Goal: Information Seeking & Learning: Learn about a topic

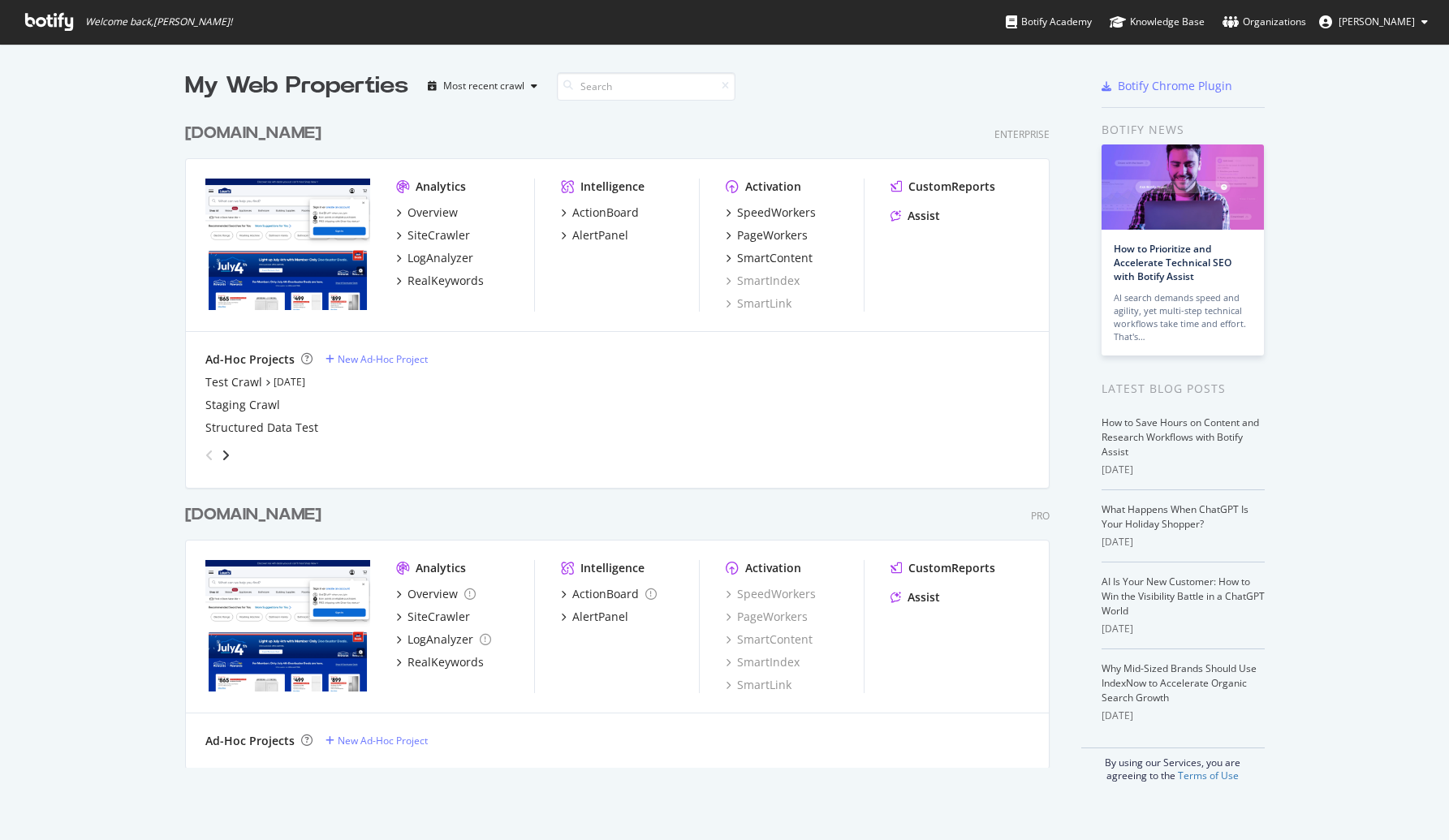
click at [321, 514] on div "[DOMAIN_NAME]" at bounding box center [252, 514] width 136 height 24
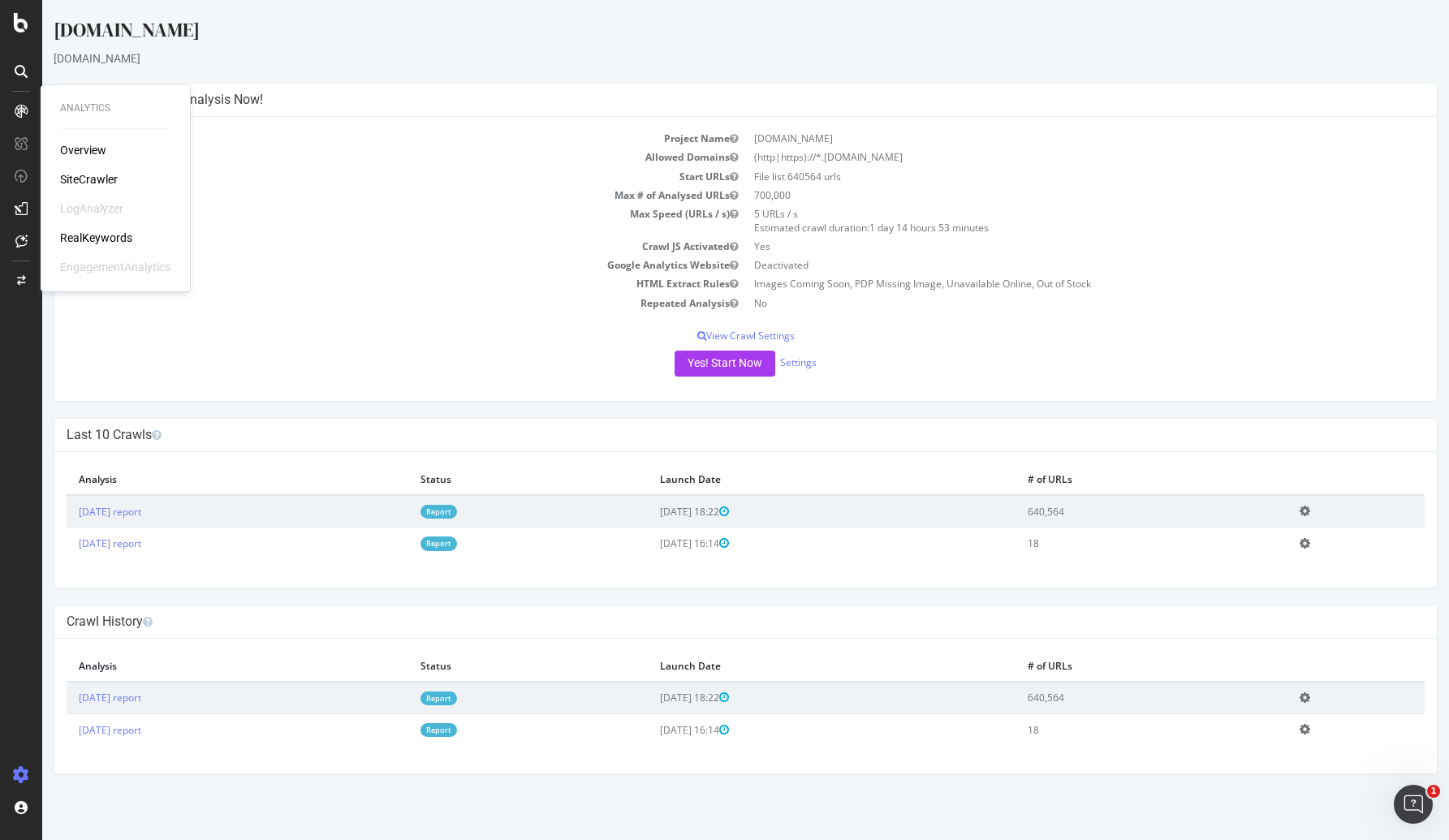
click at [82, 228] on div "Overview SiteCrawler LogAnalyzer RealKeywords EngagementAnalytics" at bounding box center [115, 209] width 111 height 133
click at [92, 235] on div "RealKeywords" at bounding box center [96, 237] width 72 height 16
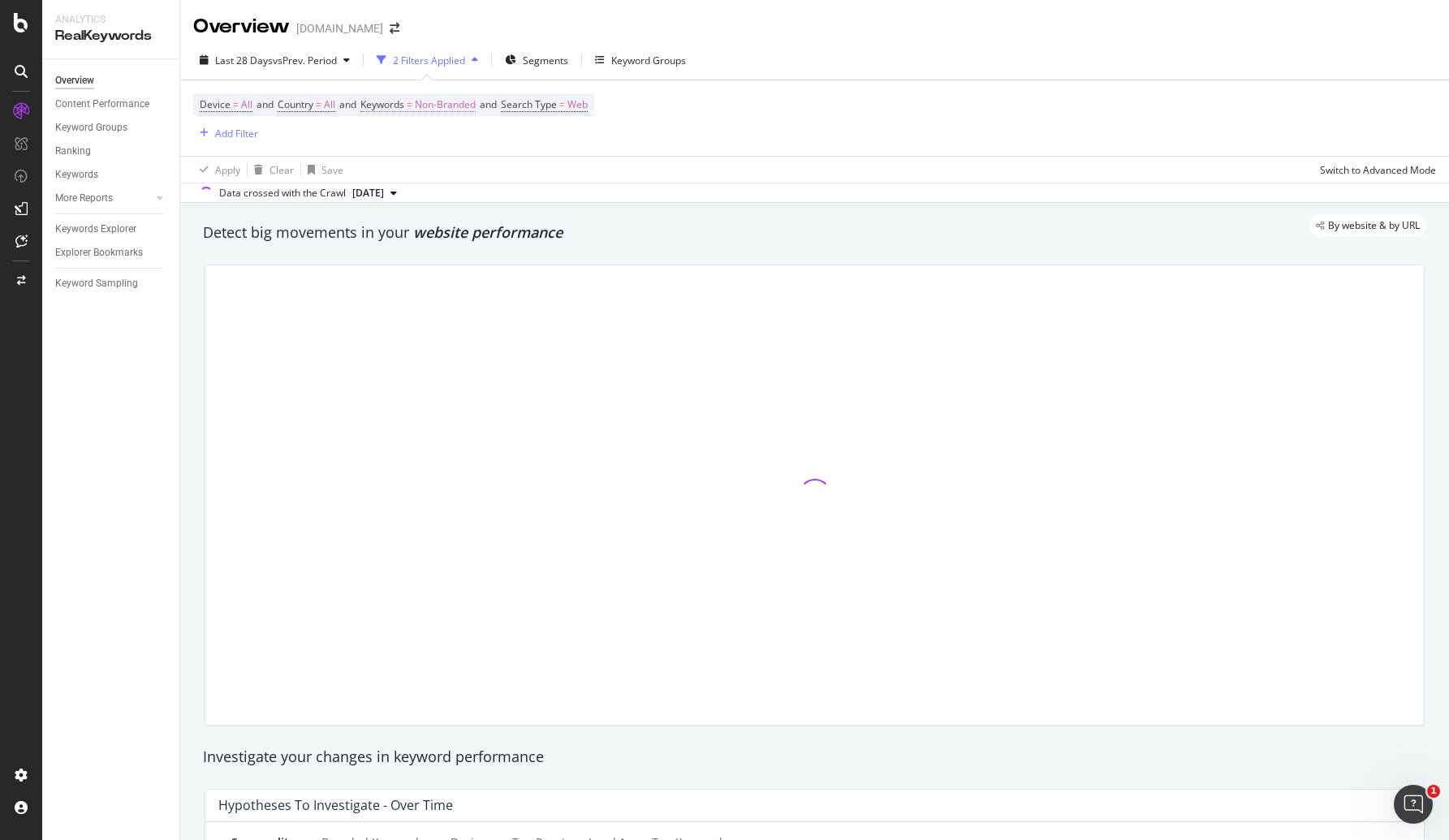
click at [447, 105] on span "Non-Branded" at bounding box center [445, 105] width 61 height 23
click at [414, 147] on span "Non-Branded" at bounding box center [417, 142] width 68 height 13
click at [417, 262] on span "All" at bounding box center [480, 269] width 166 height 14
click at [553, 176] on div "Apply" at bounding box center [550, 177] width 25 height 13
click at [551, 179] on div "Apply Clear Save Switch to Advanced Mode" at bounding box center [815, 170] width 1269 height 27
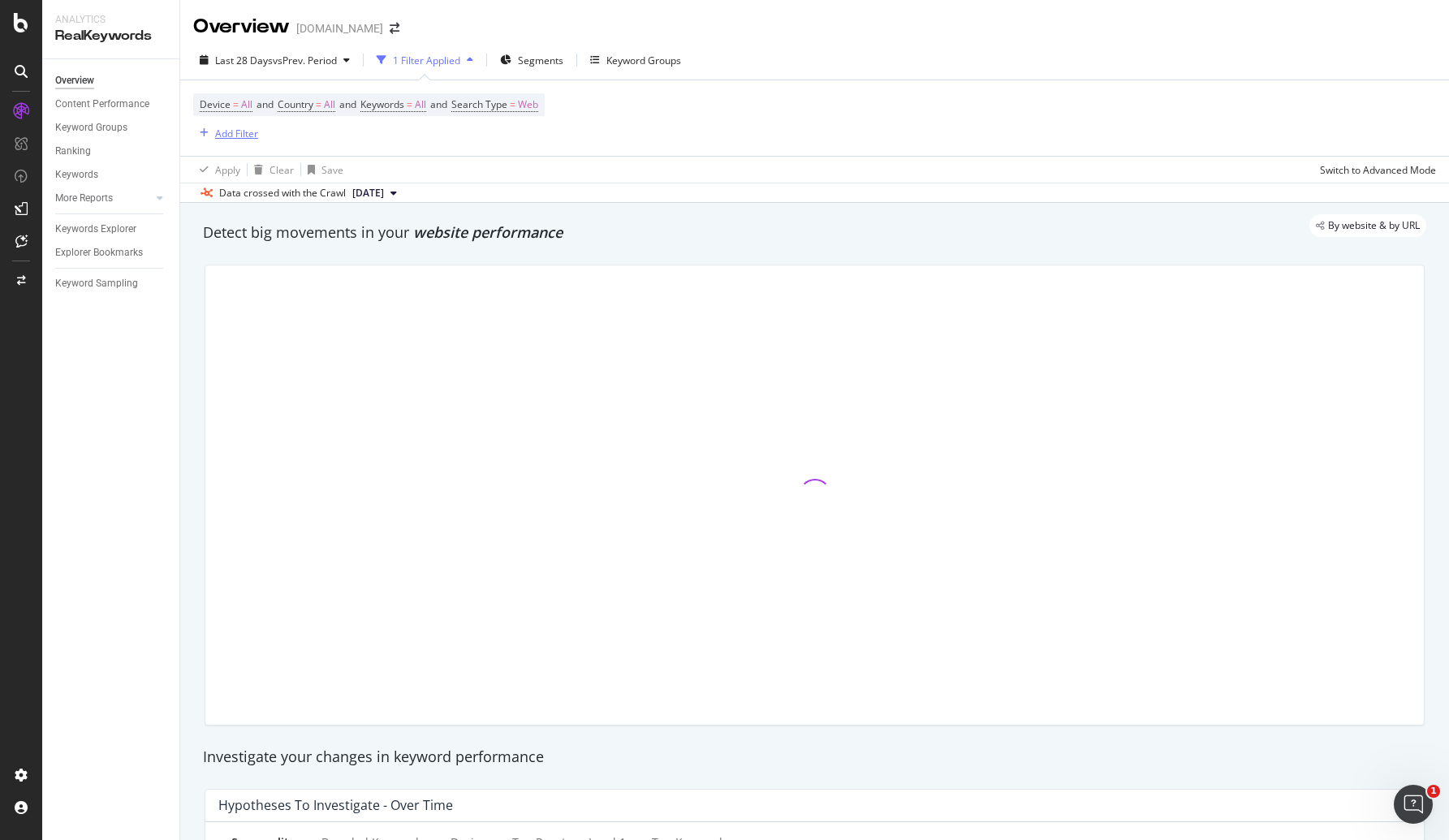
click at [231, 133] on div "Add Filter" at bounding box center [236, 133] width 43 height 13
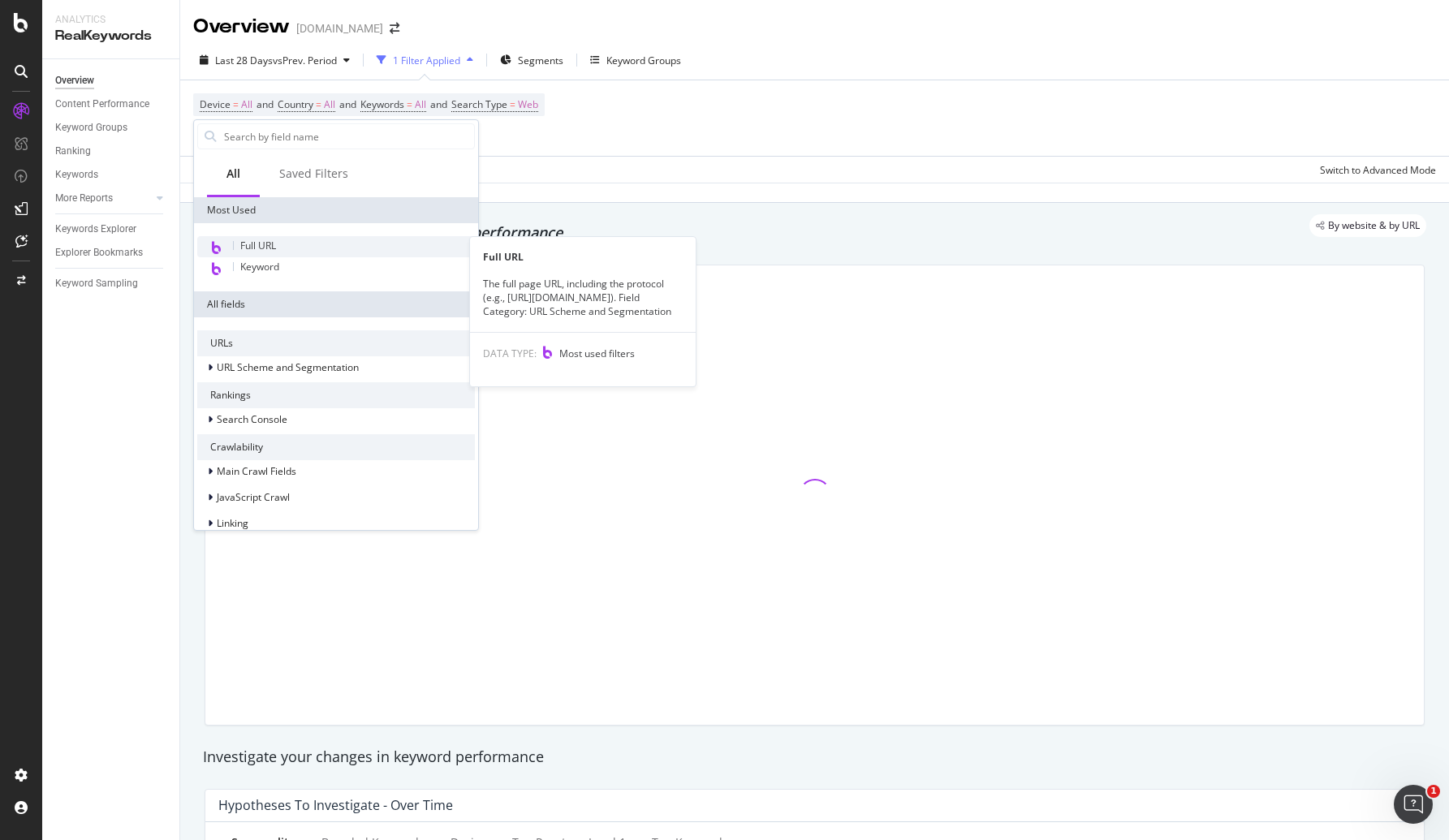
click at [268, 242] on span "Full URL" at bounding box center [257, 245] width 35 height 13
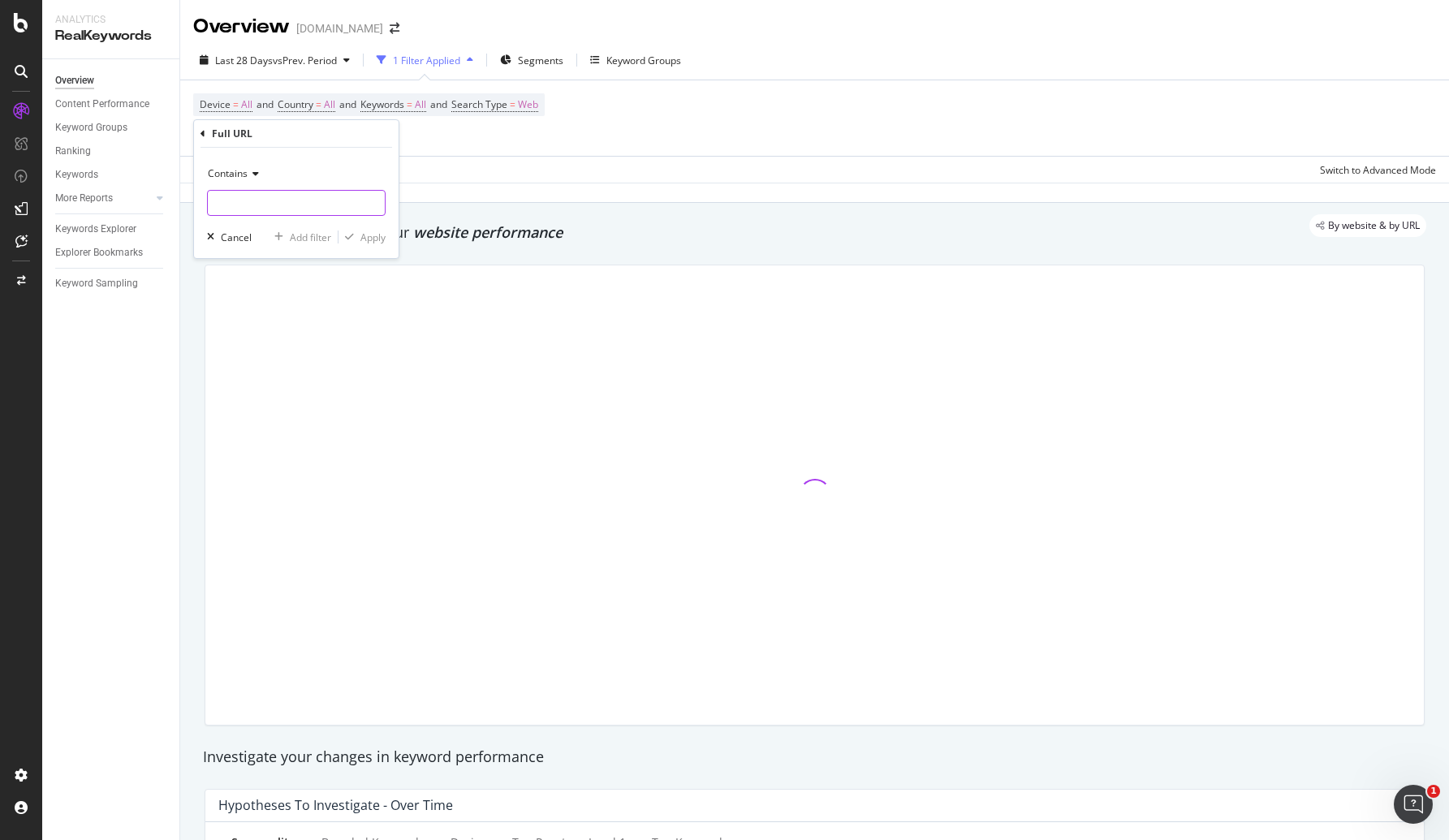
click at [274, 215] on input "text" at bounding box center [296, 202] width 177 height 26
click at [270, 202] on input "text" at bounding box center [296, 202] width 177 height 26
type input "/pl/"
click at [370, 238] on div "Apply" at bounding box center [372, 237] width 25 height 13
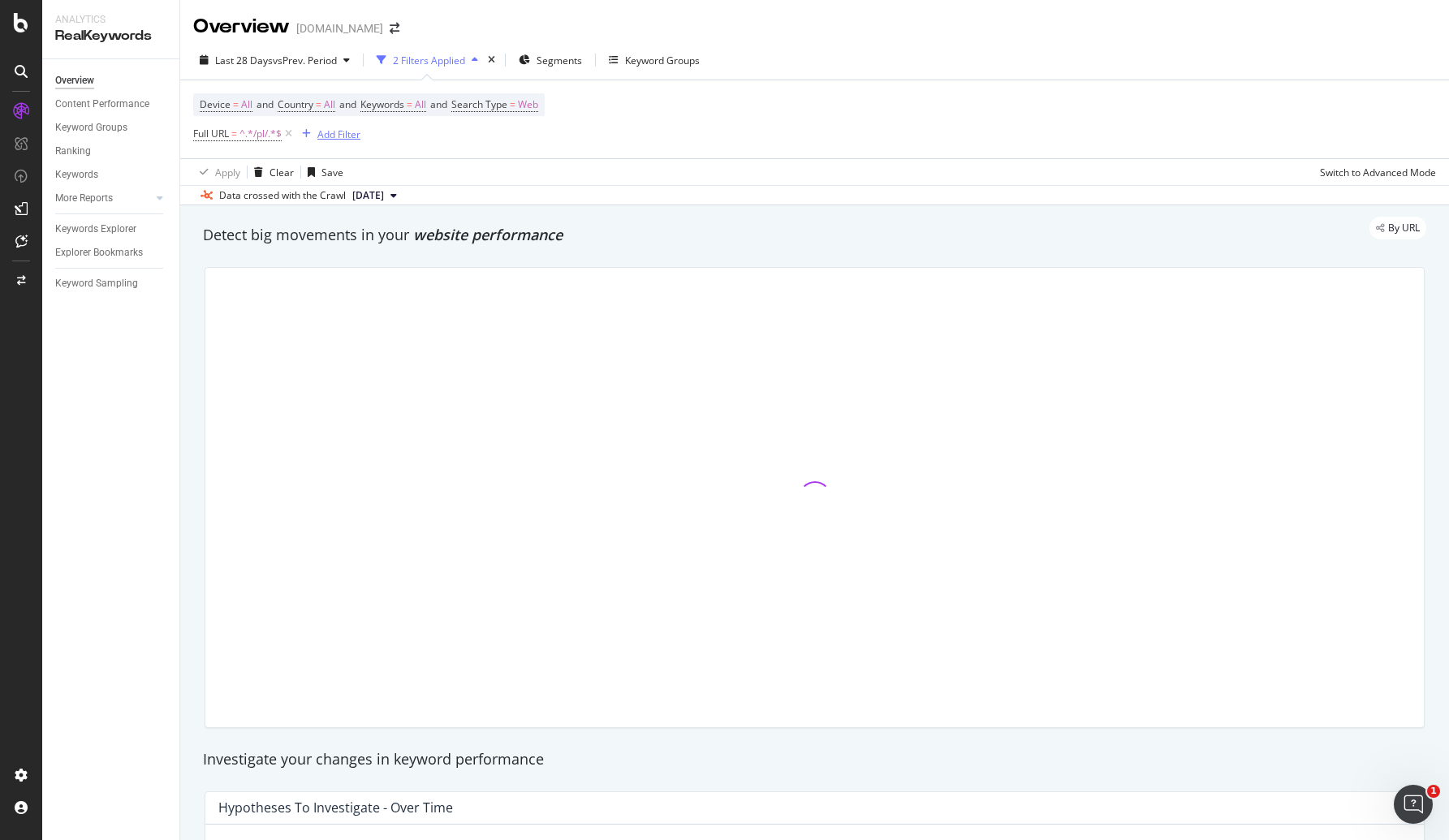
click at [352, 134] on div "Add Filter" at bounding box center [338, 134] width 43 height 13
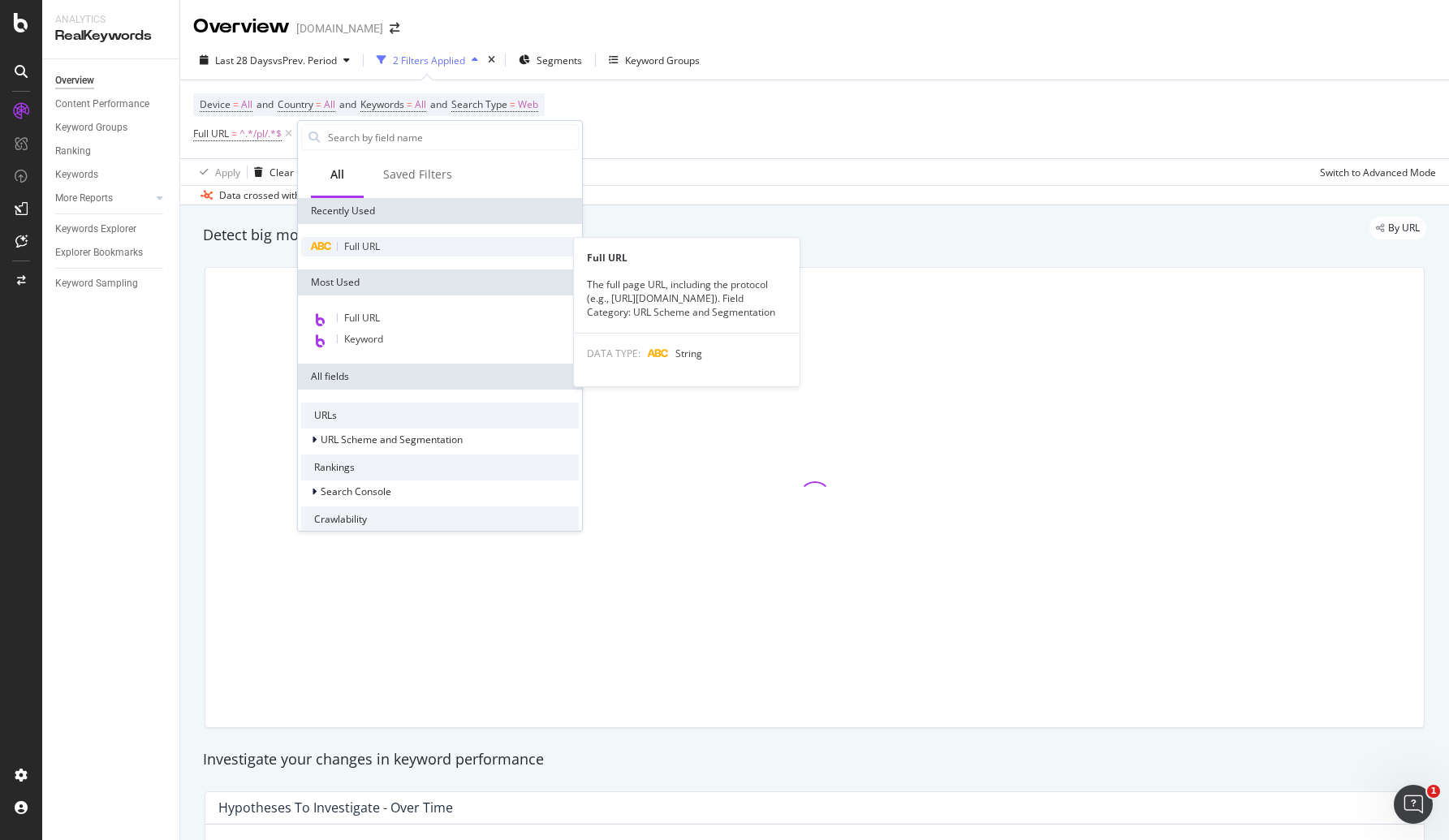
click at [370, 238] on div "Full URL" at bounding box center [439, 247] width 277 height 19
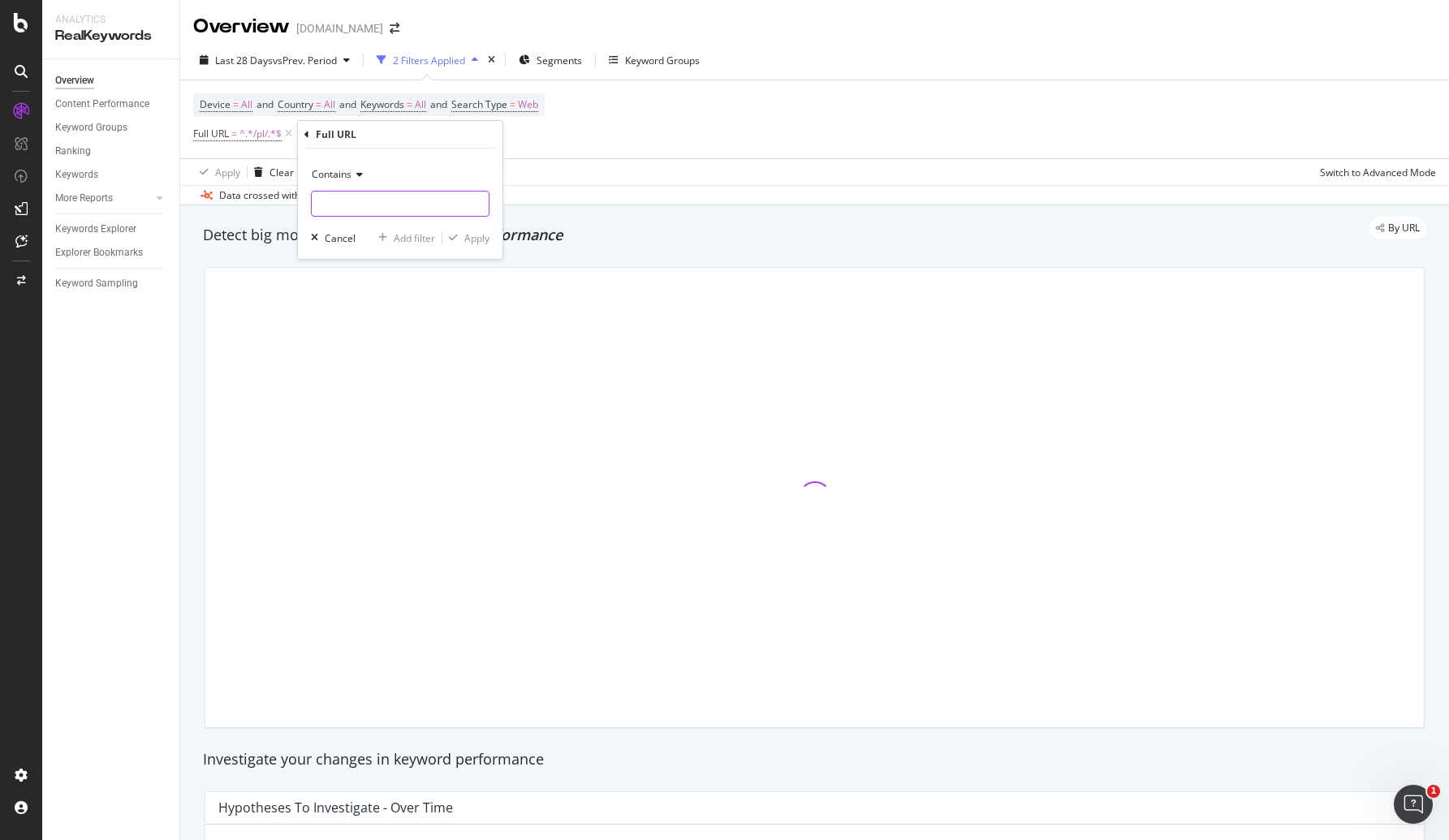
click at [346, 194] on input "text" at bounding box center [400, 203] width 177 height 26
paste input "4294857963"
type input "4294857963"
drag, startPoint x: 479, startPoint y: 241, endPoint x: 488, endPoint y: 241, distance: 9.0
click at [479, 241] on div "Apply" at bounding box center [476, 238] width 25 height 13
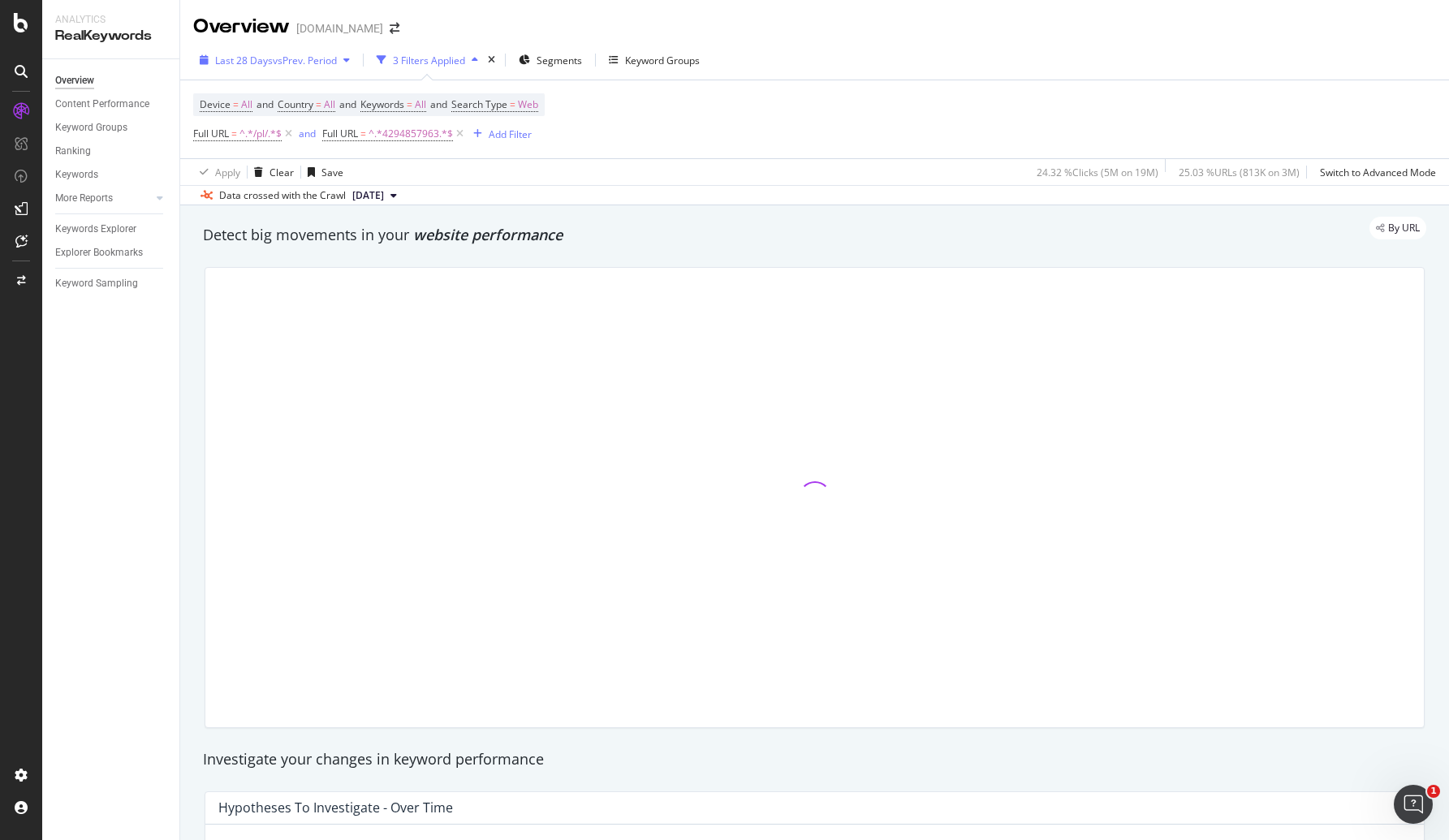
click at [262, 62] on span "Last 28 Days" at bounding box center [244, 60] width 57 height 13
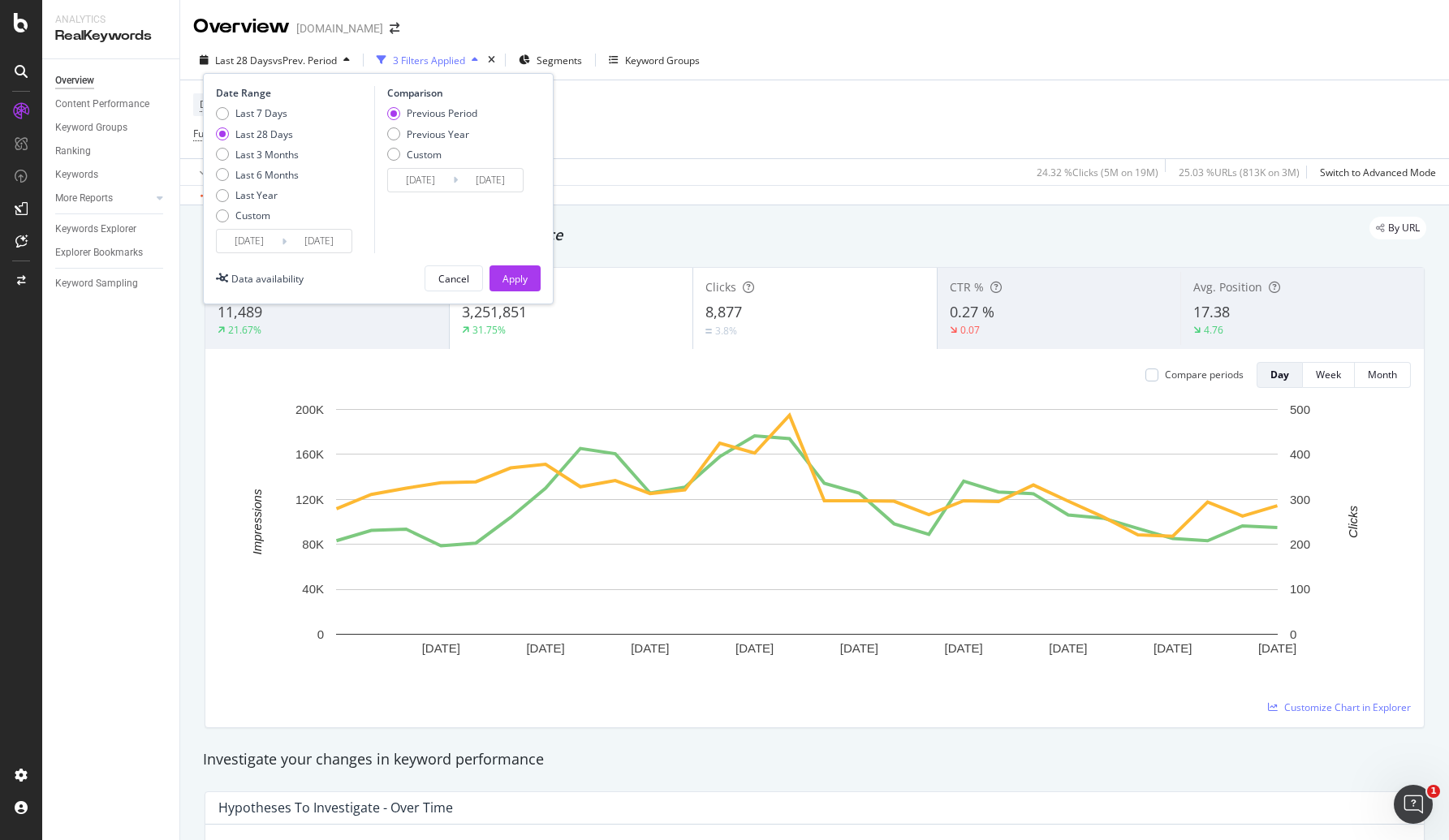
click at [253, 233] on input "2025/08/19" at bounding box center [249, 241] width 65 height 23
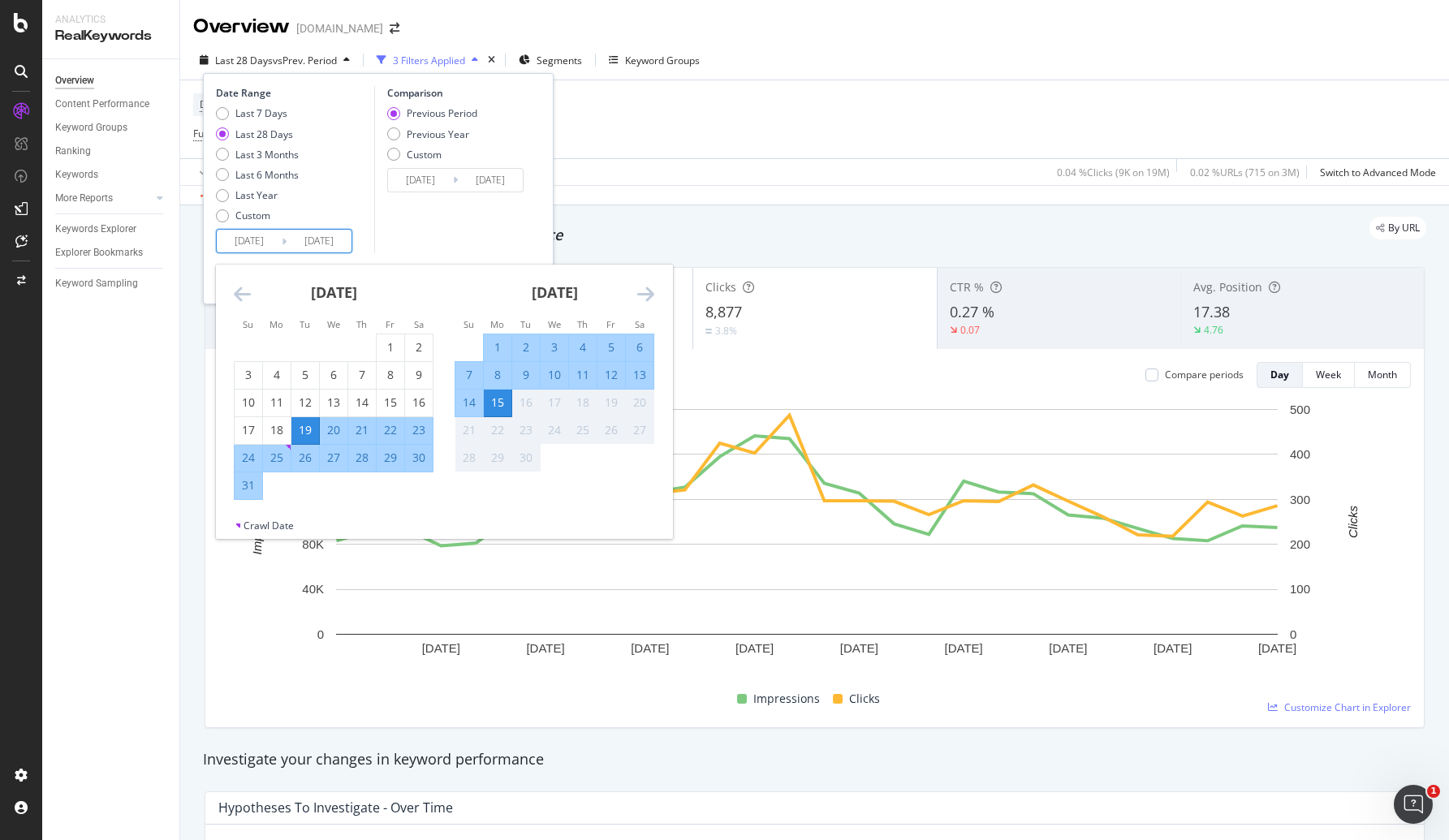
click at [491, 342] on div "1" at bounding box center [497, 347] width 28 height 16
type input "2025/09/01"
type input "2025/08/17"
type input "2025/08/31"
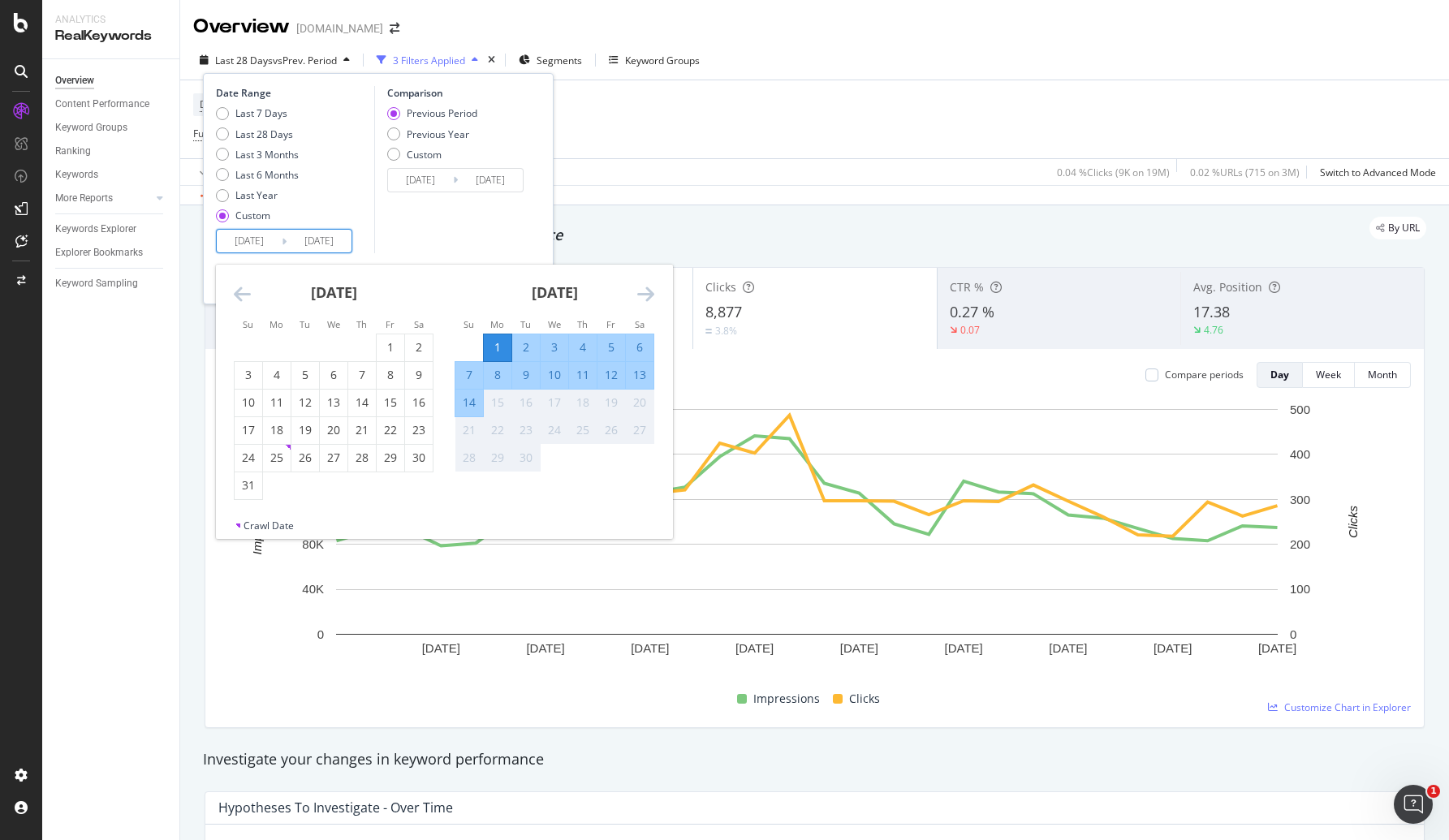
click at [524, 375] on div "9" at bounding box center [526, 374] width 28 height 16
type input "2025/09/09"
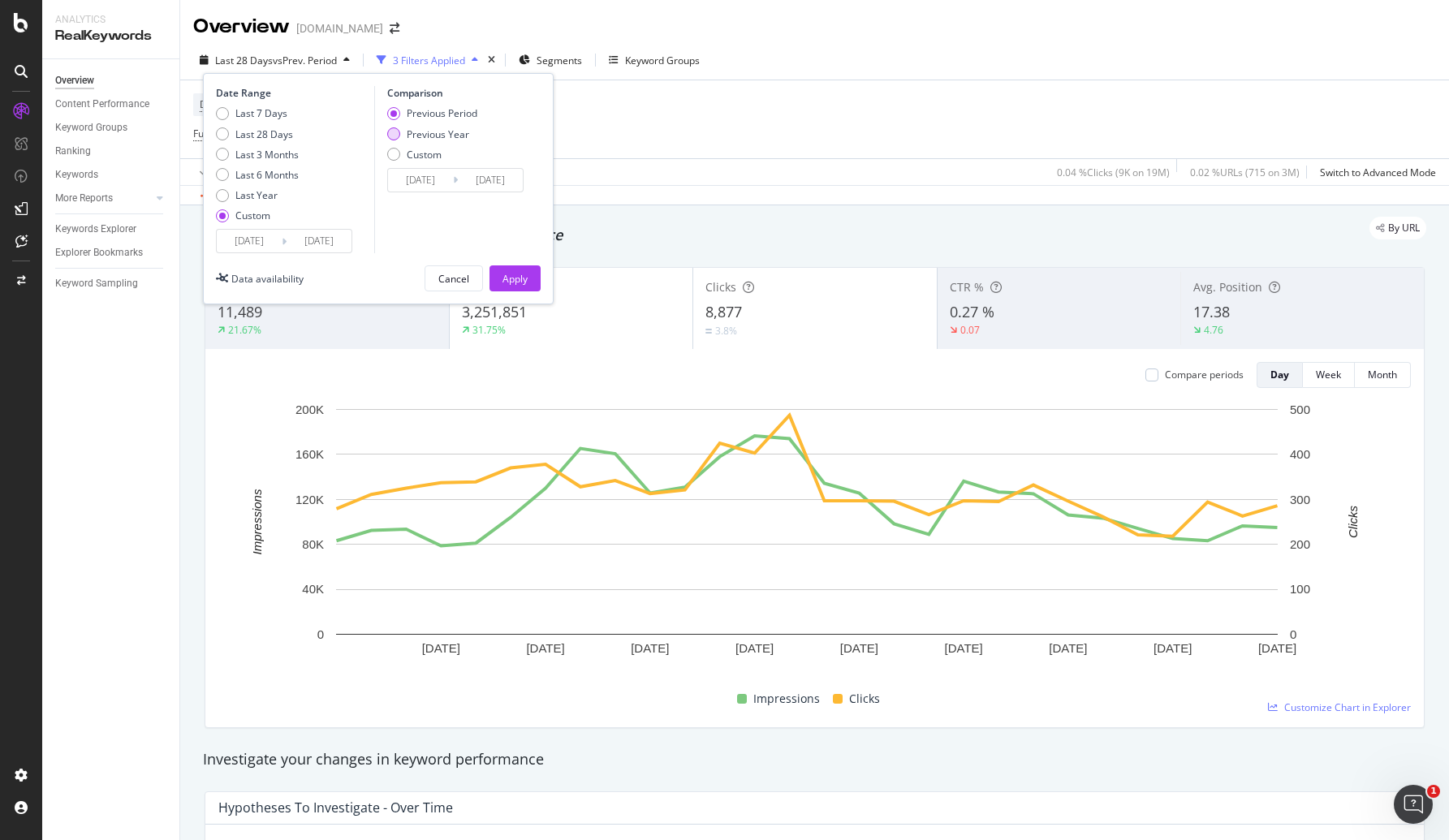
click at [425, 130] on div "Previous Year" at bounding box center [438, 134] width 63 height 13
type input "2024/09/02"
type input "2024/09/10"
drag, startPoint x: 515, startPoint y: 279, endPoint x: 633, endPoint y: 261, distance: 119.4
click at [518, 279] on div "Apply" at bounding box center [514, 278] width 25 height 13
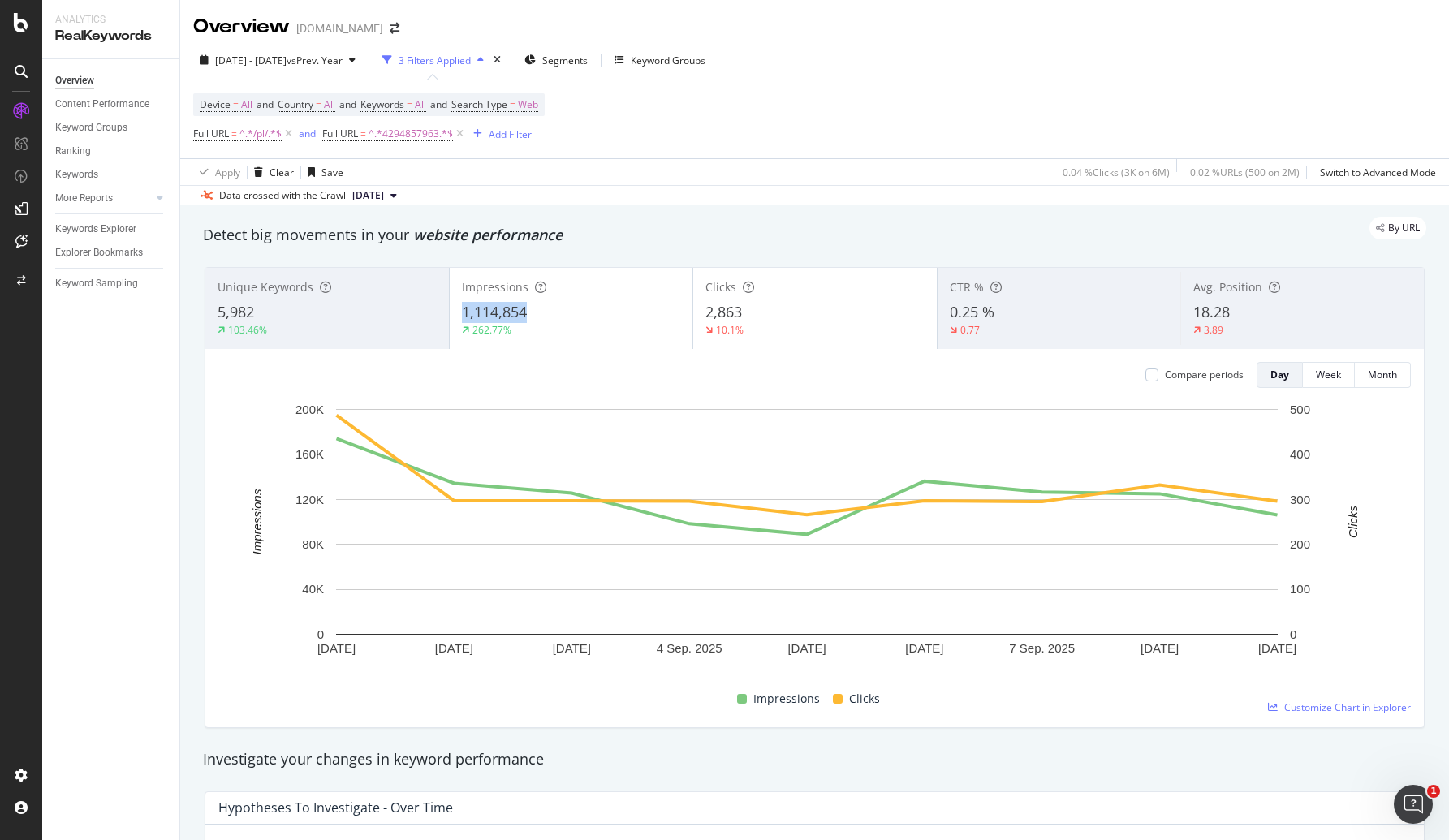
copy span "1,114,854"
drag, startPoint x: 453, startPoint y: 310, endPoint x: 525, endPoint y: 312, distance: 72.0
click at [525, 312] on div "Impressions 1,114,854 262.77%" at bounding box center [572, 308] width 244 height 73
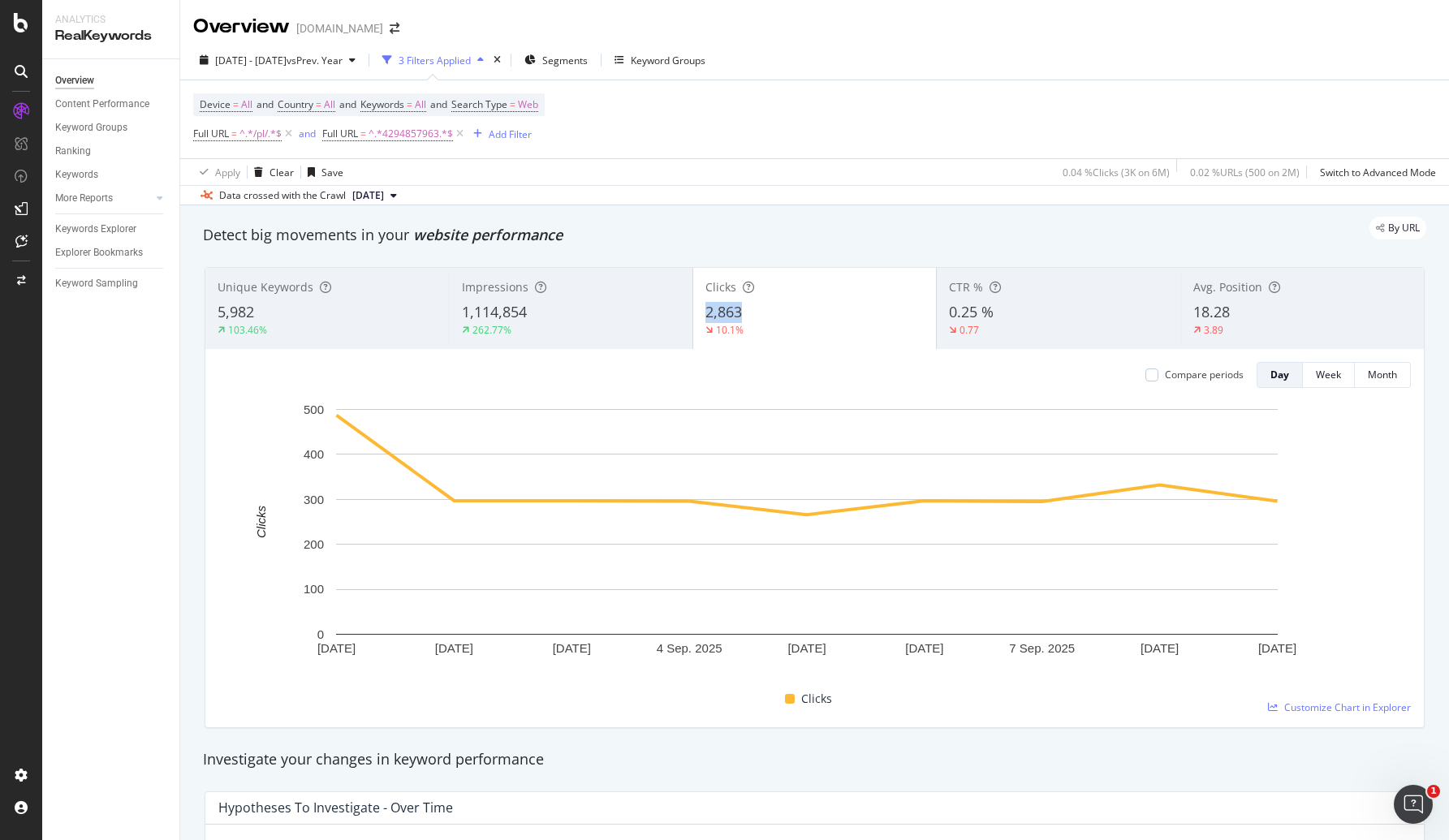
copy span "2,863"
drag, startPoint x: 699, startPoint y: 315, endPoint x: 743, endPoint y: 312, distance: 44.1
click at [743, 312] on div "2,863" at bounding box center [815, 312] width 219 height 21
click at [343, 57] on span "vs Prev. Year" at bounding box center [314, 60] width 56 height 13
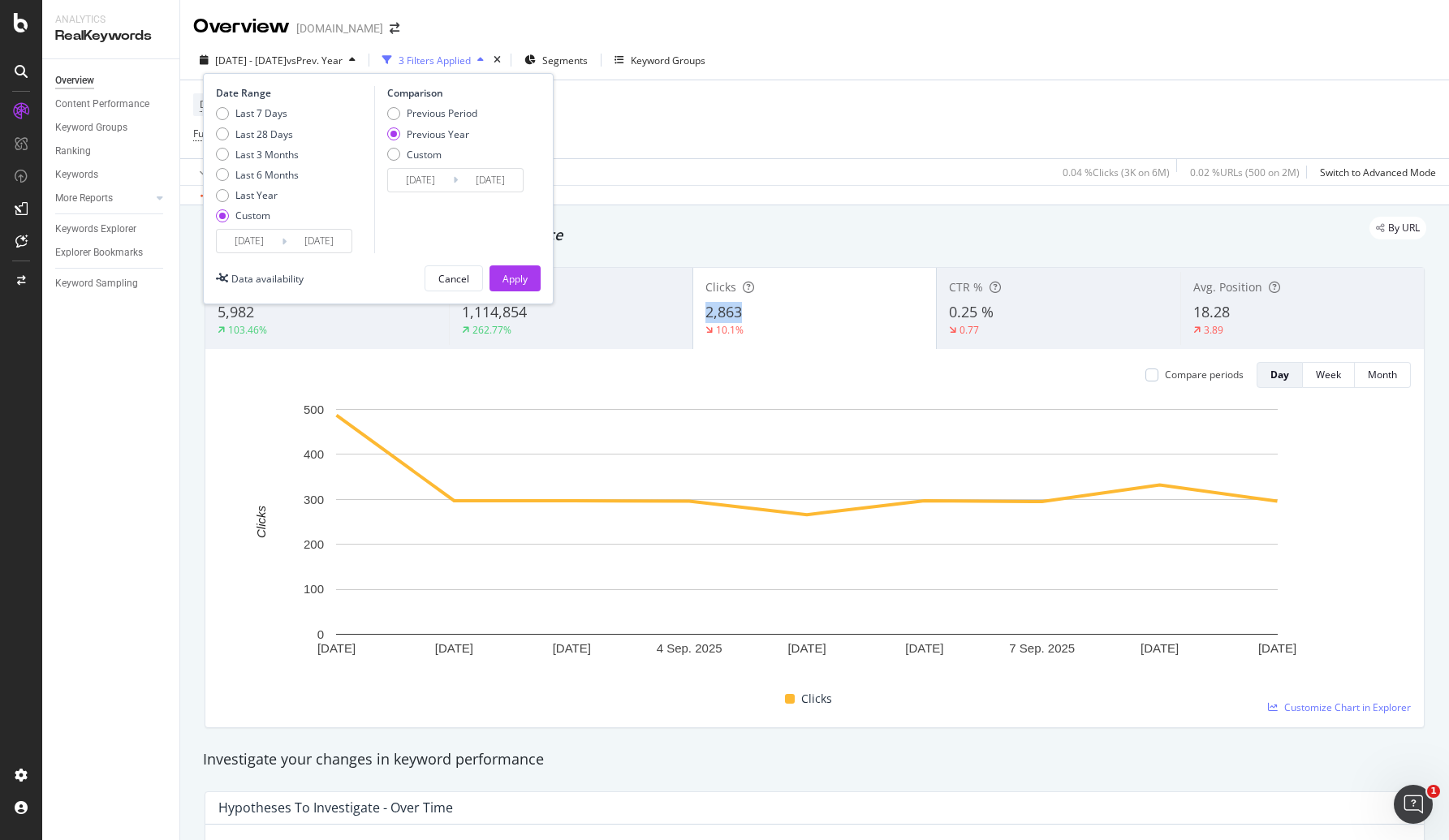
drag, startPoint x: 250, startPoint y: 229, endPoint x: 247, endPoint y: 242, distance: 13.3
click at [250, 230] on input "2025/09/01" at bounding box center [249, 241] width 65 height 23
click at [247, 243] on input "2025/09/01" at bounding box center [249, 241] width 65 height 23
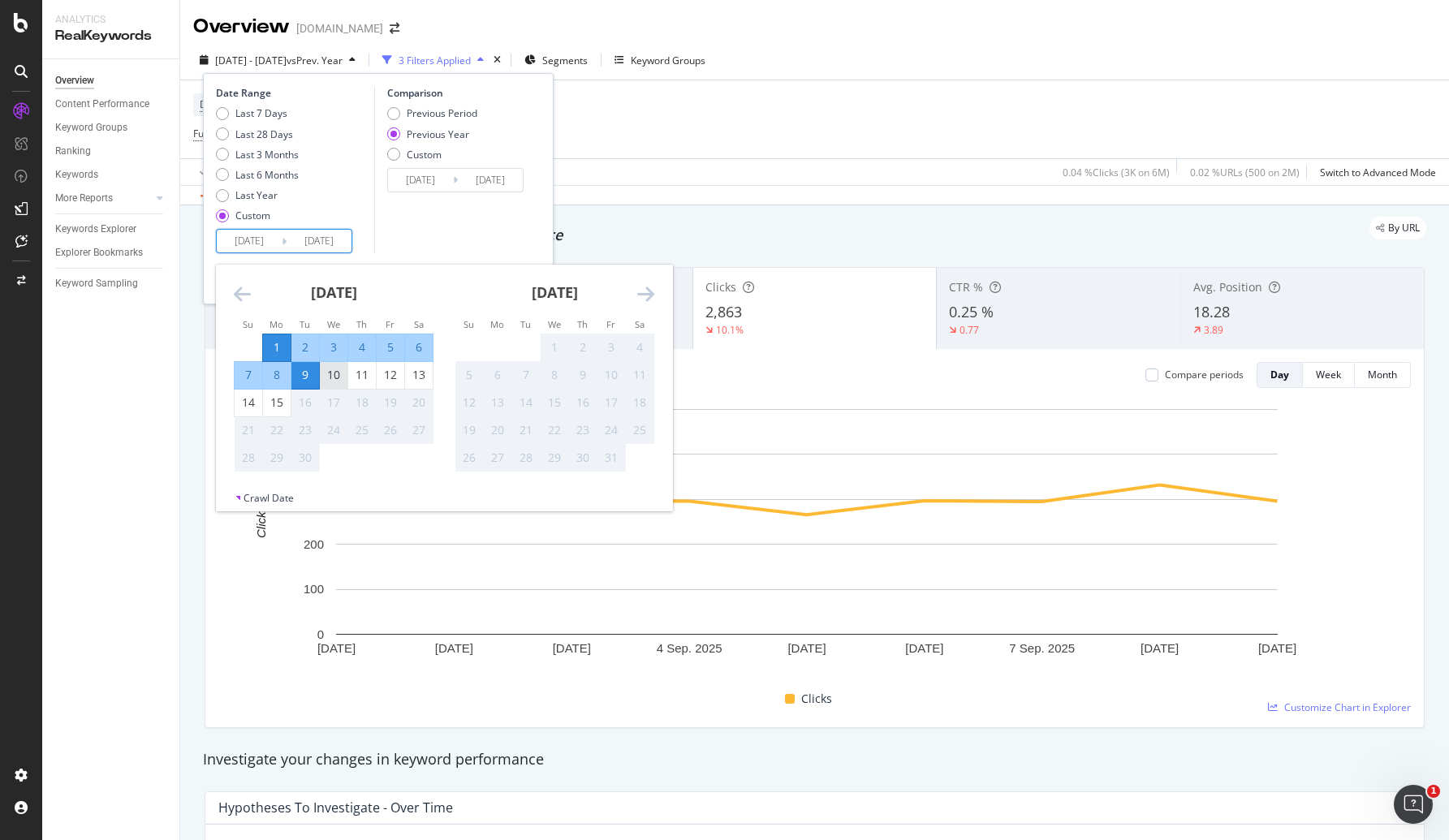
click at [336, 374] on div "10" at bounding box center [333, 374] width 28 height 16
type input "2025/09/10"
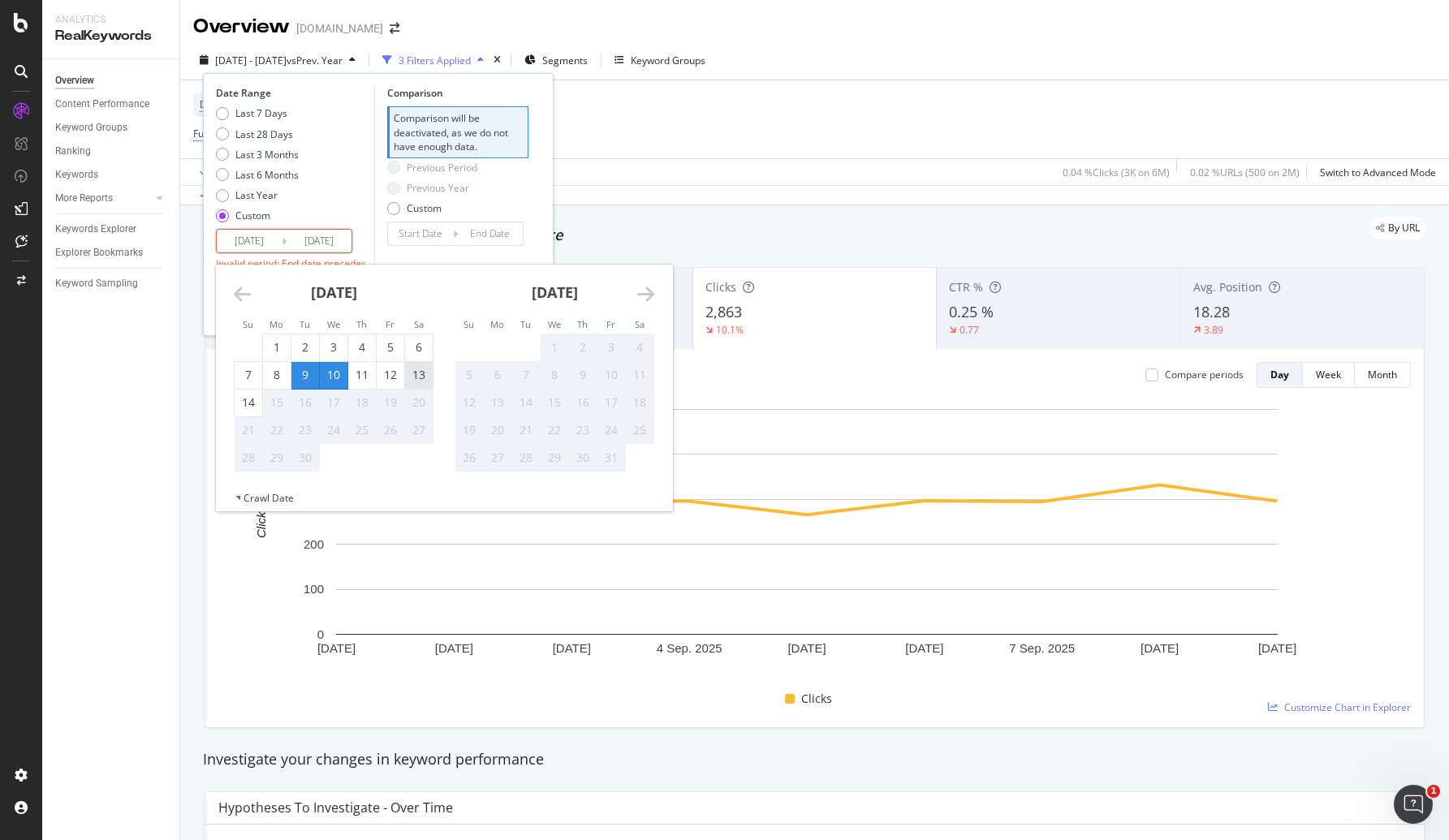
click at [405, 377] on td "13" at bounding box center [419, 374] width 29 height 28
type input "2025/09/13"
type input "2025/09/06"
type input "2025/09/09"
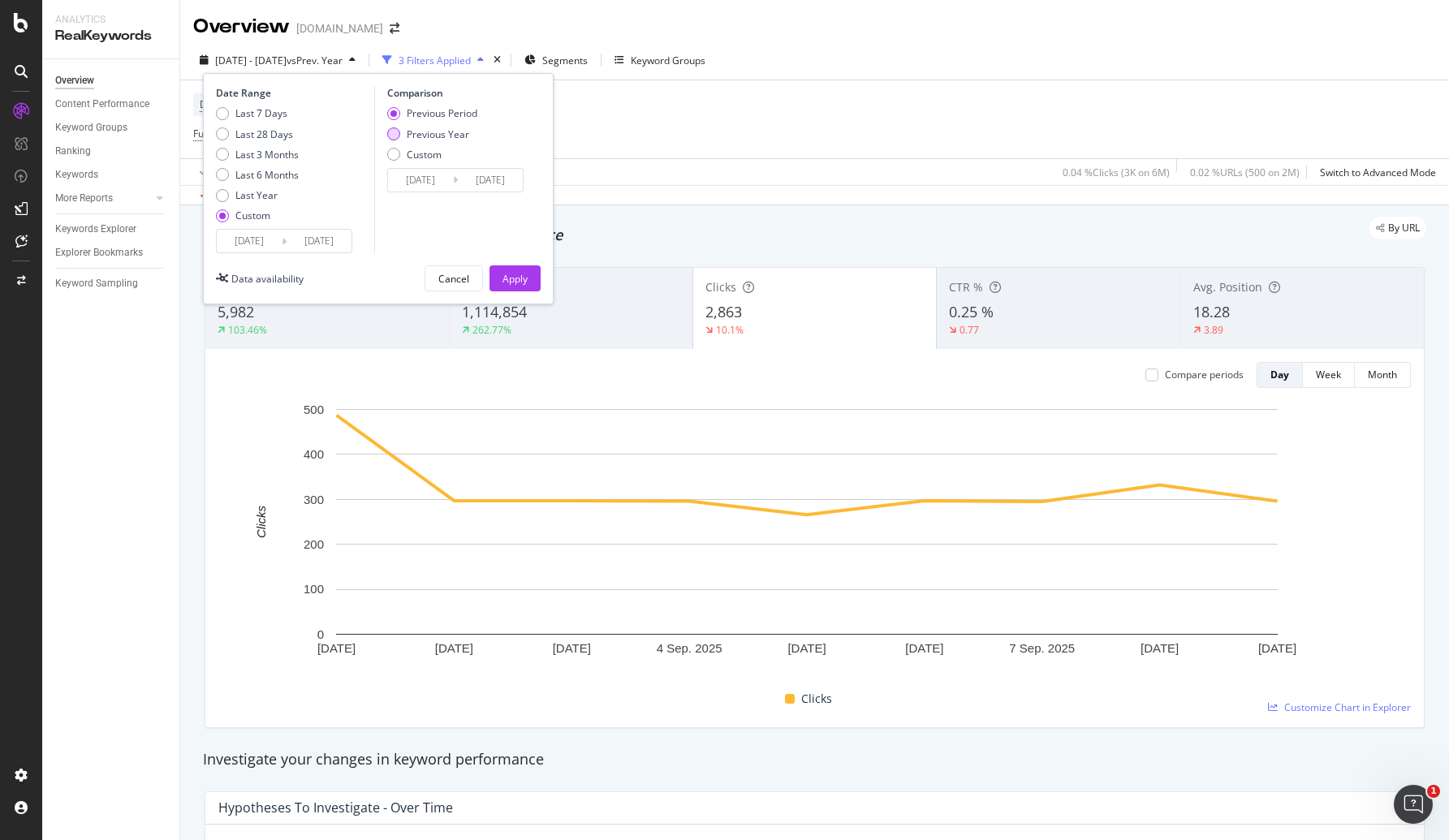
click at [431, 136] on div "Previous Year" at bounding box center [438, 134] width 63 height 13
type input "2024/09/11"
type input "2024/09/14"
click at [494, 271] on button "Apply" at bounding box center [515, 278] width 51 height 26
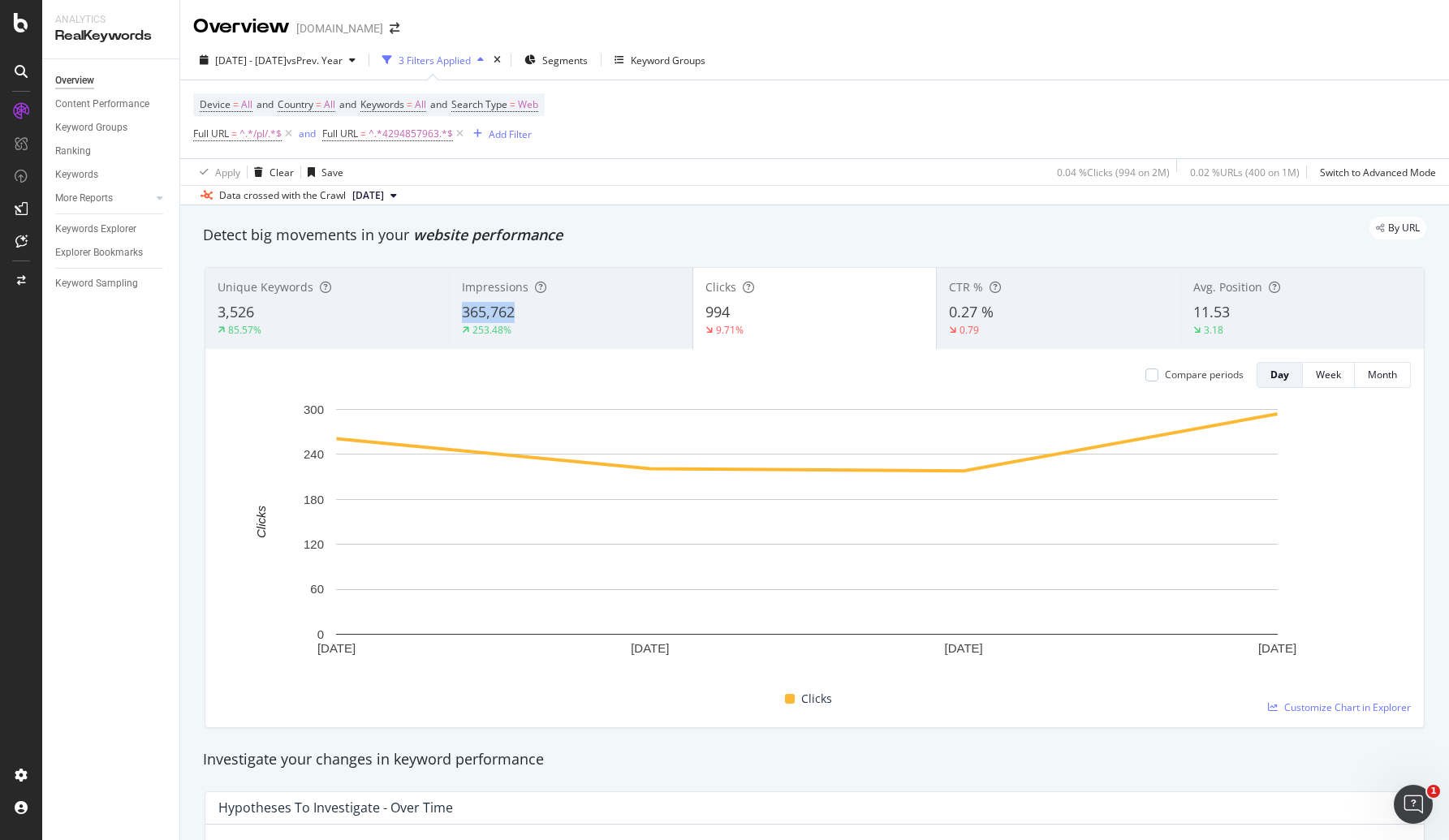
drag, startPoint x: 503, startPoint y: 318, endPoint x: 447, endPoint y: 313, distance: 56.2
click at [449, 313] on div "Impressions 365,762 253.48%" at bounding box center [571, 308] width 244 height 73
